Goal: Task Accomplishment & Management: Manage account settings

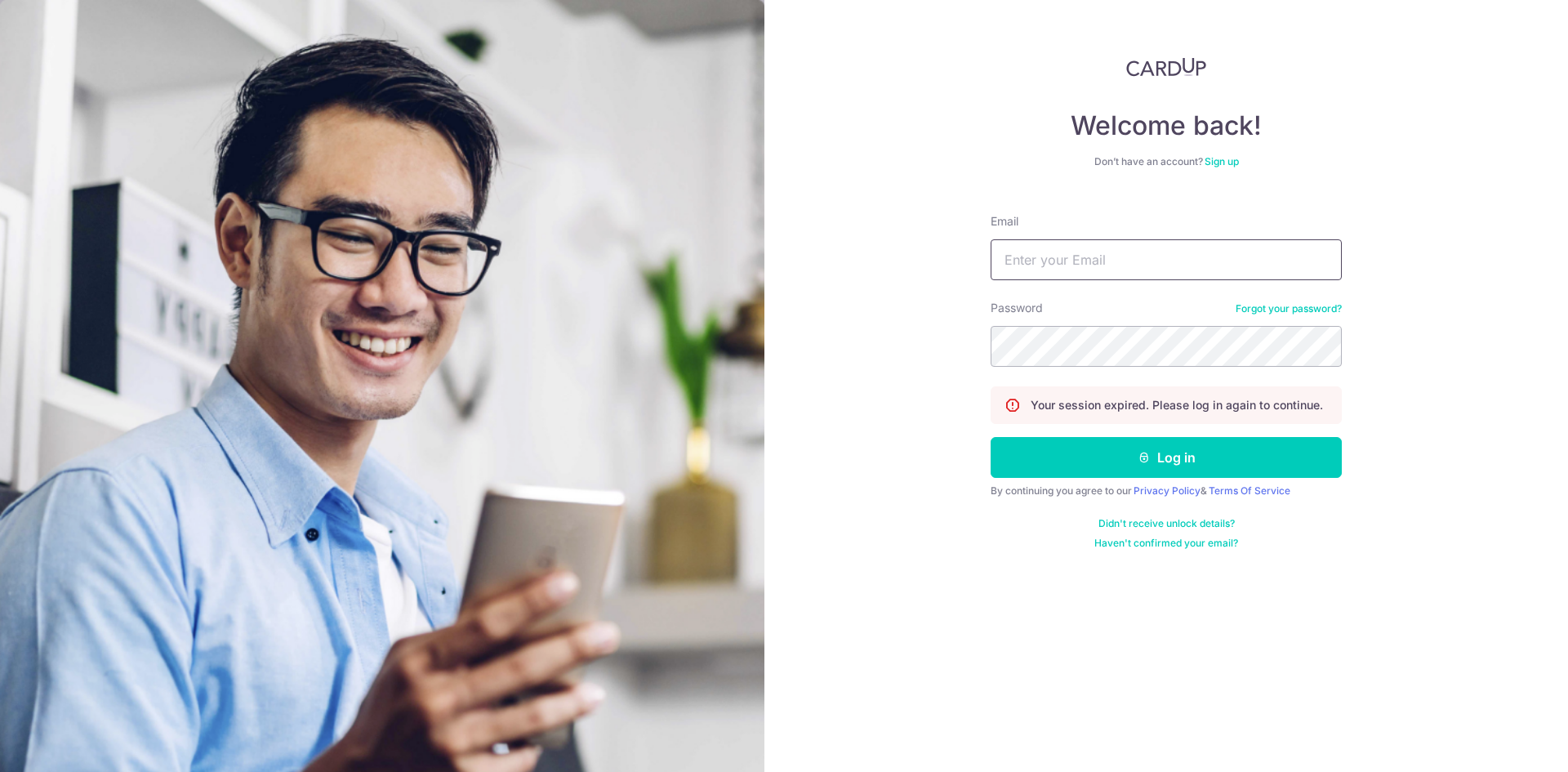
click at [1052, 250] on input "Email" at bounding box center [1166, 260] width 351 height 41
type input "[EMAIL_ADDRESS][DOMAIN_NAME]"
click at [1187, 463] on button "Log in" at bounding box center [1166, 458] width 351 height 41
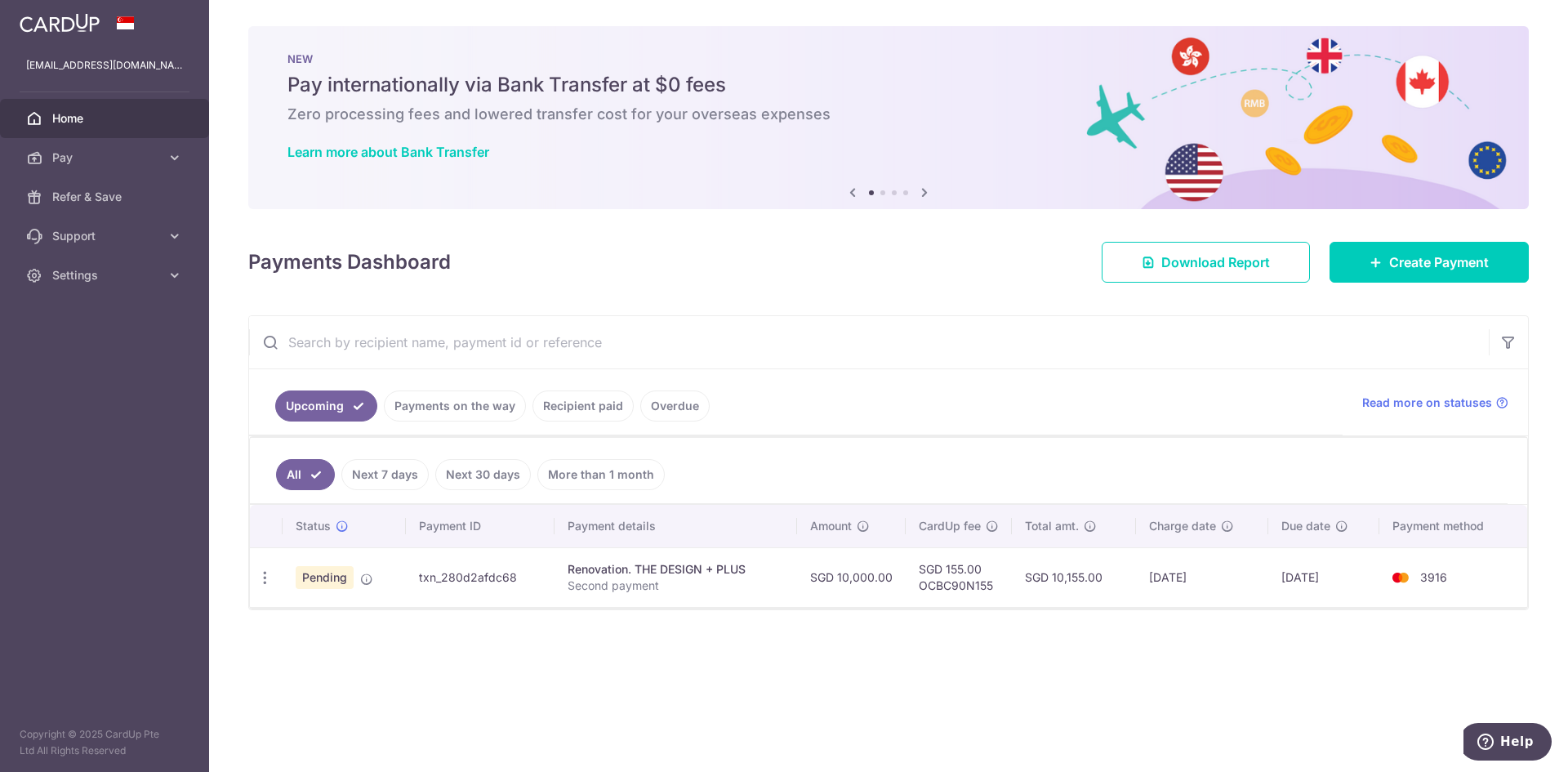
click at [627, 656] on div "× Pause Schedule Pause all future payments in this series Pause just this one p…" at bounding box center [889, 386] width 1359 height 772
